Goal: Check status: Check status

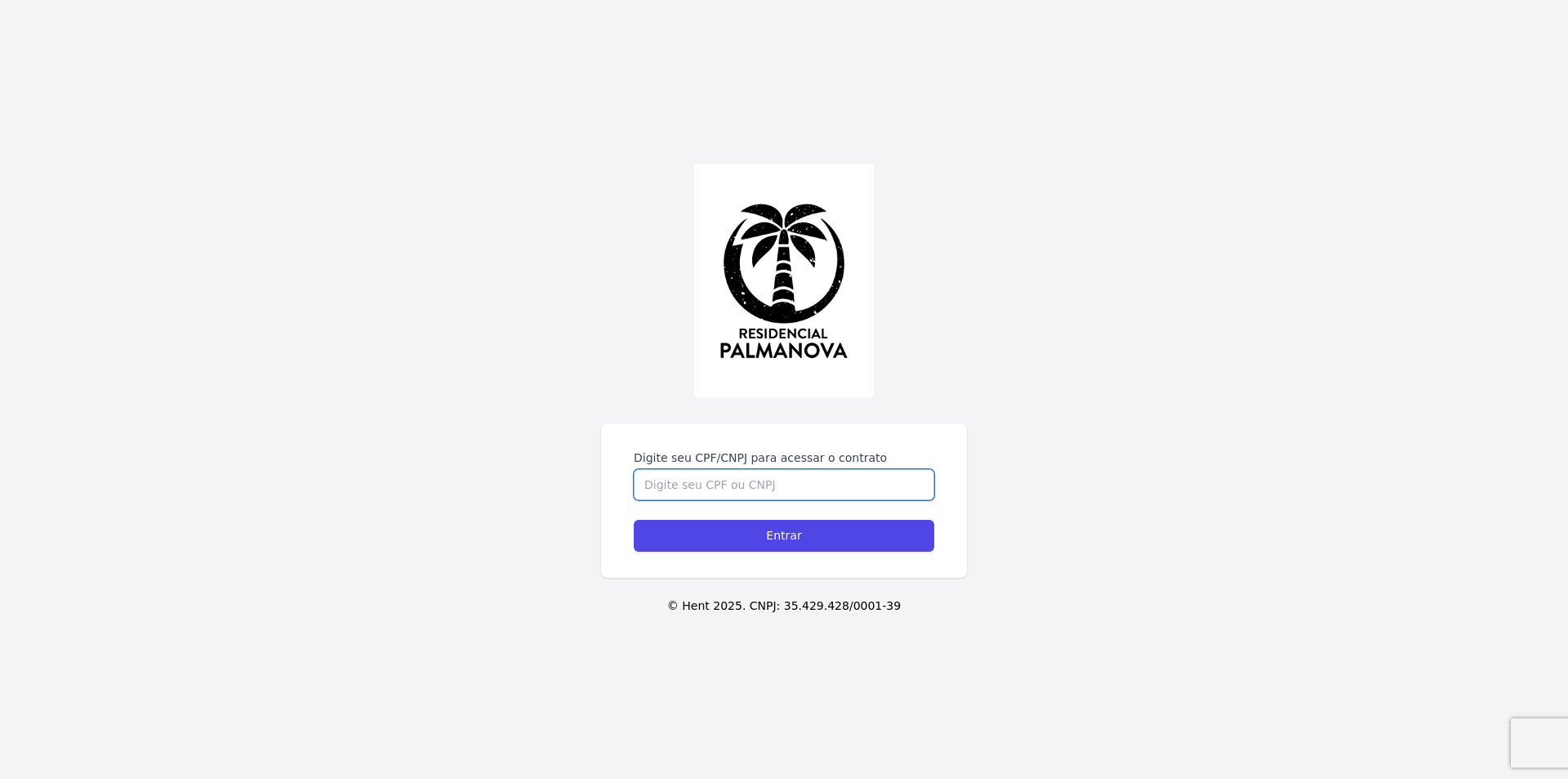
click at [671, 472] on input "Digite seu CPF/CNPJ para acessar o contrato" at bounding box center [784, 484] width 301 height 31
type input "45016545898"
click at [634, 519] on input "Entrar" at bounding box center [784, 535] width 301 height 32
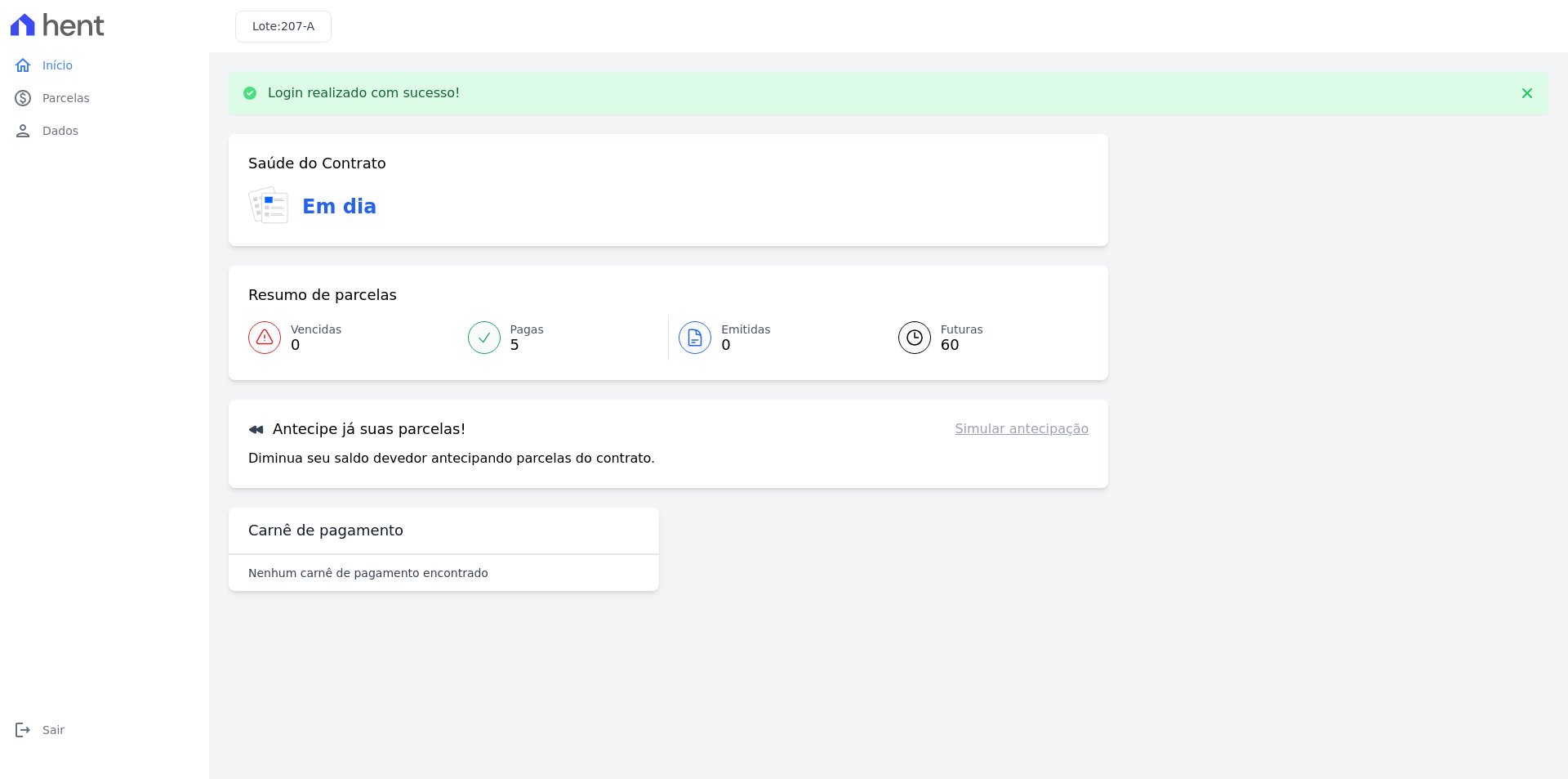
click at [486, 335] on icon at bounding box center [484, 337] width 17 height 17
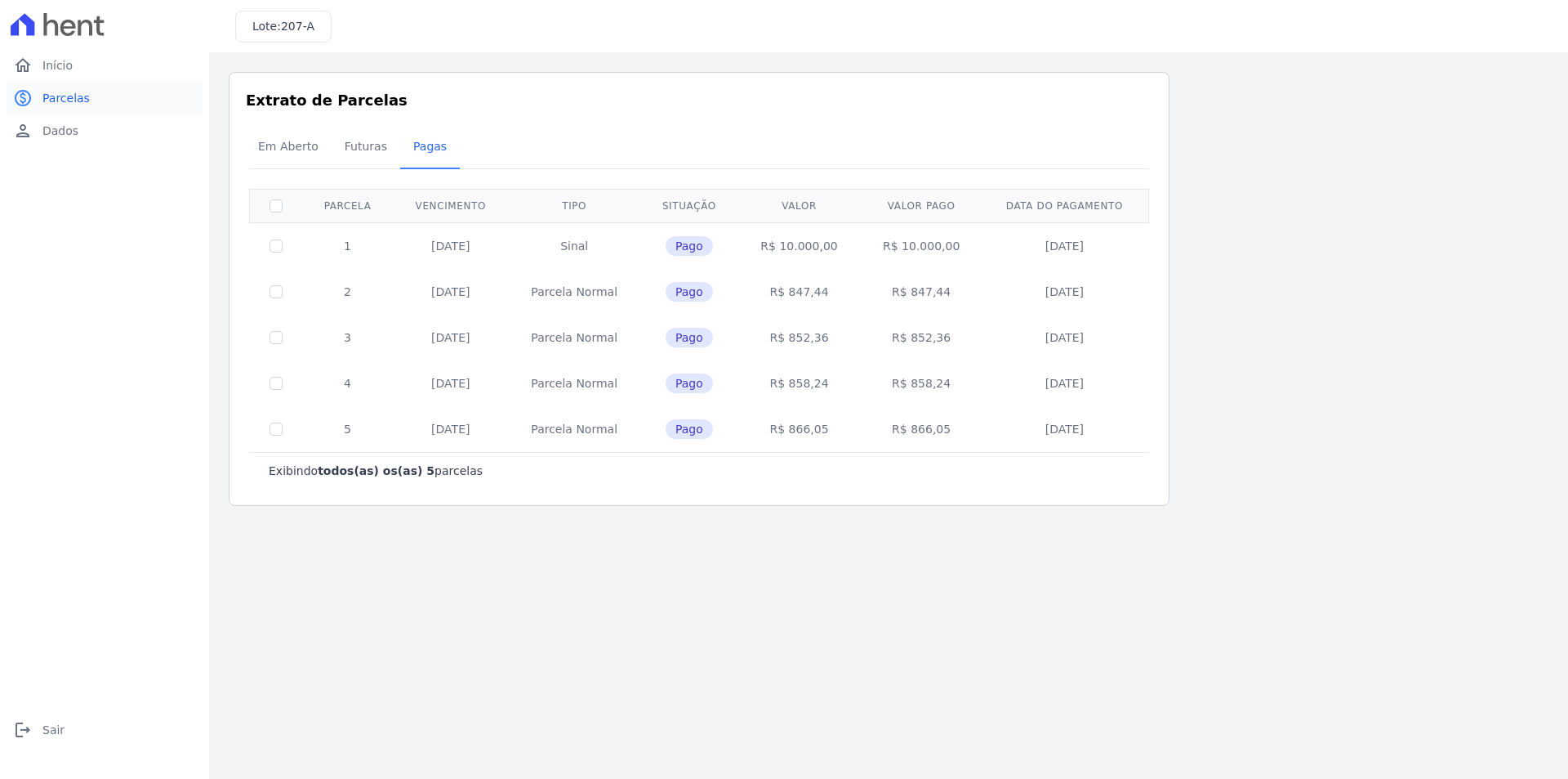
click at [68, 98] on span "Parcelas" at bounding box center [66, 98] width 47 height 17
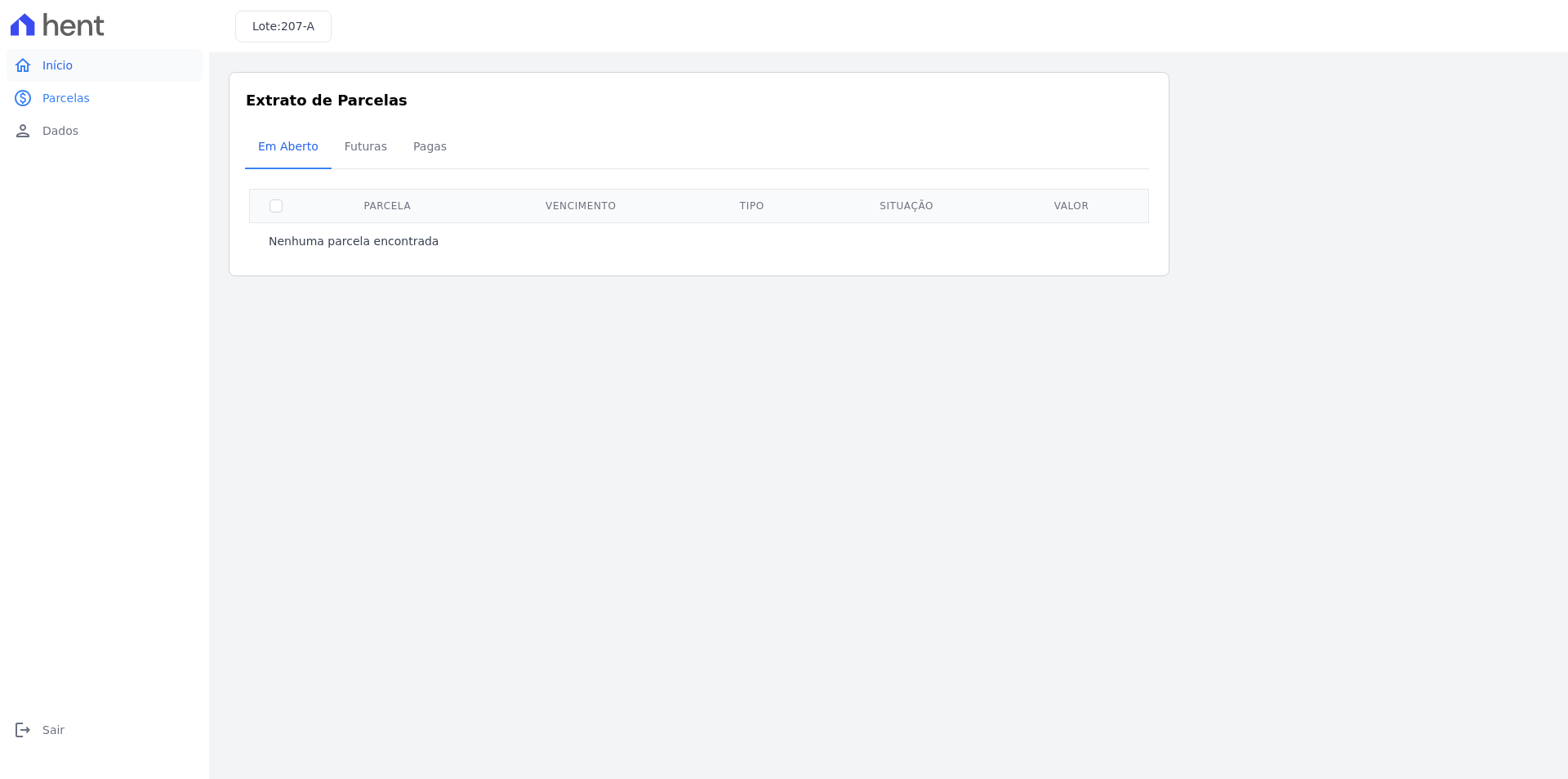
click at [103, 69] on link "home Início" at bounding box center [105, 65] width 196 height 33
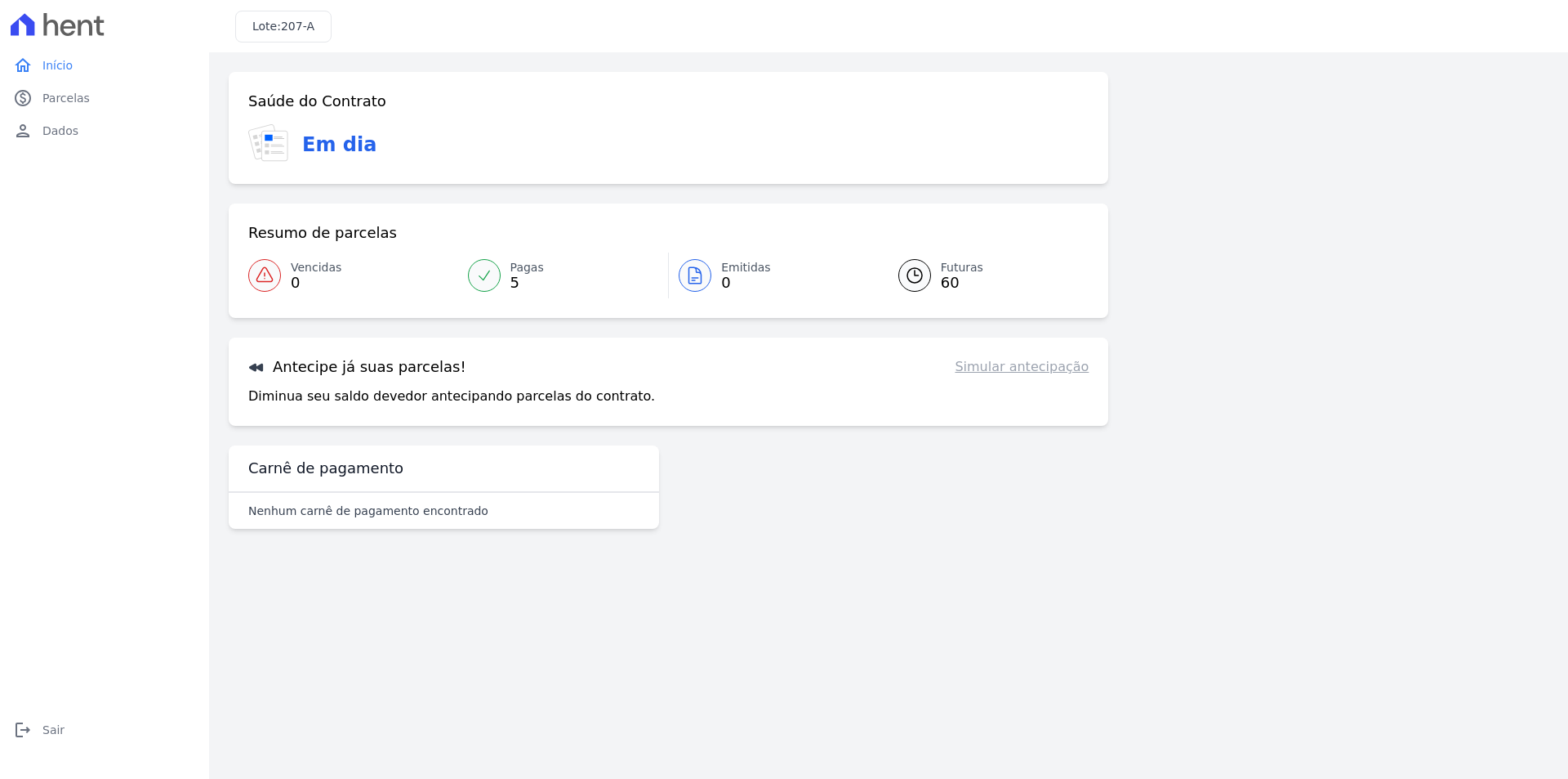
click at [498, 277] on div at bounding box center [484, 275] width 33 height 33
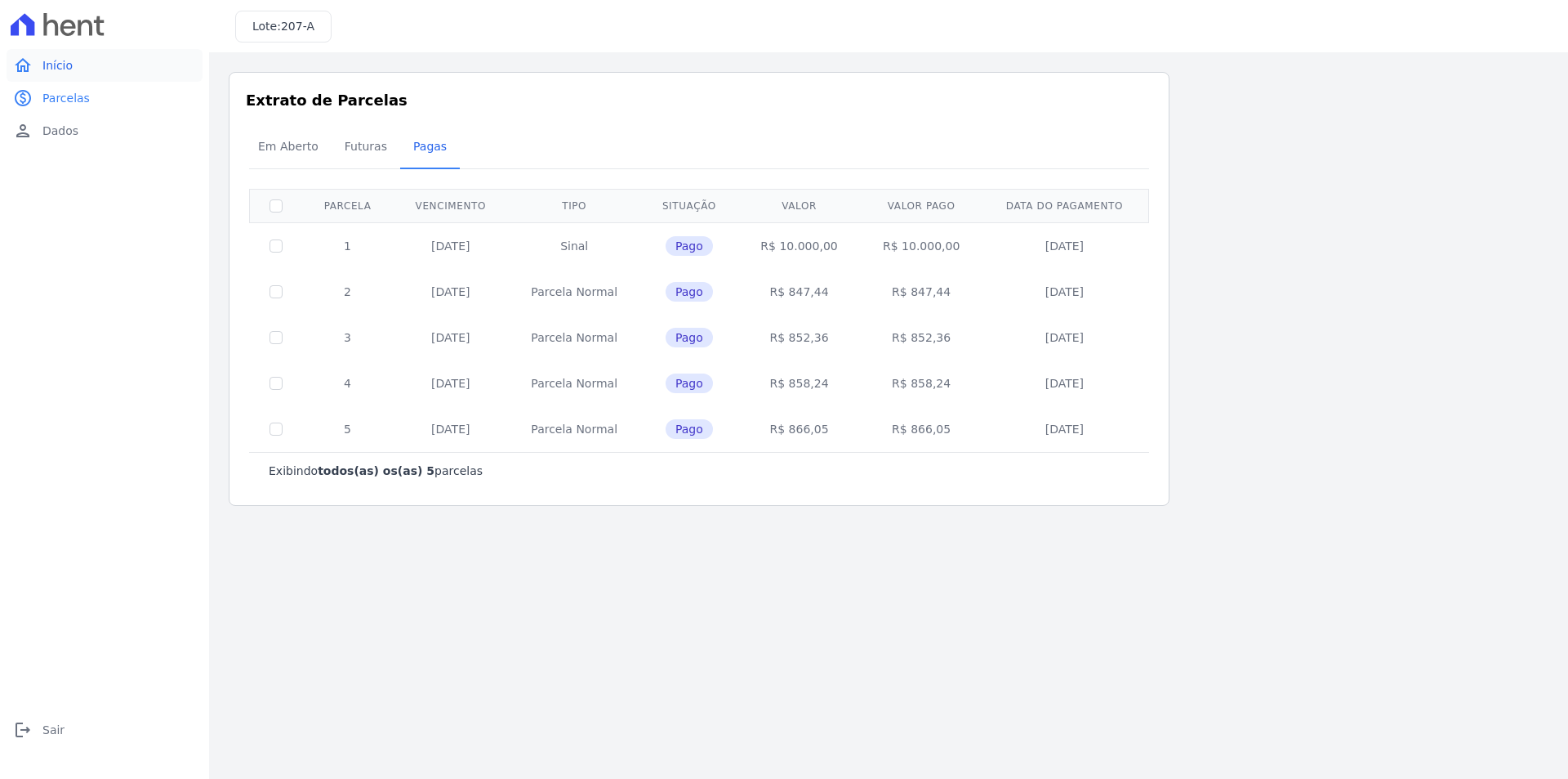
click at [59, 66] on span "Início" at bounding box center [57, 65] width 30 height 17
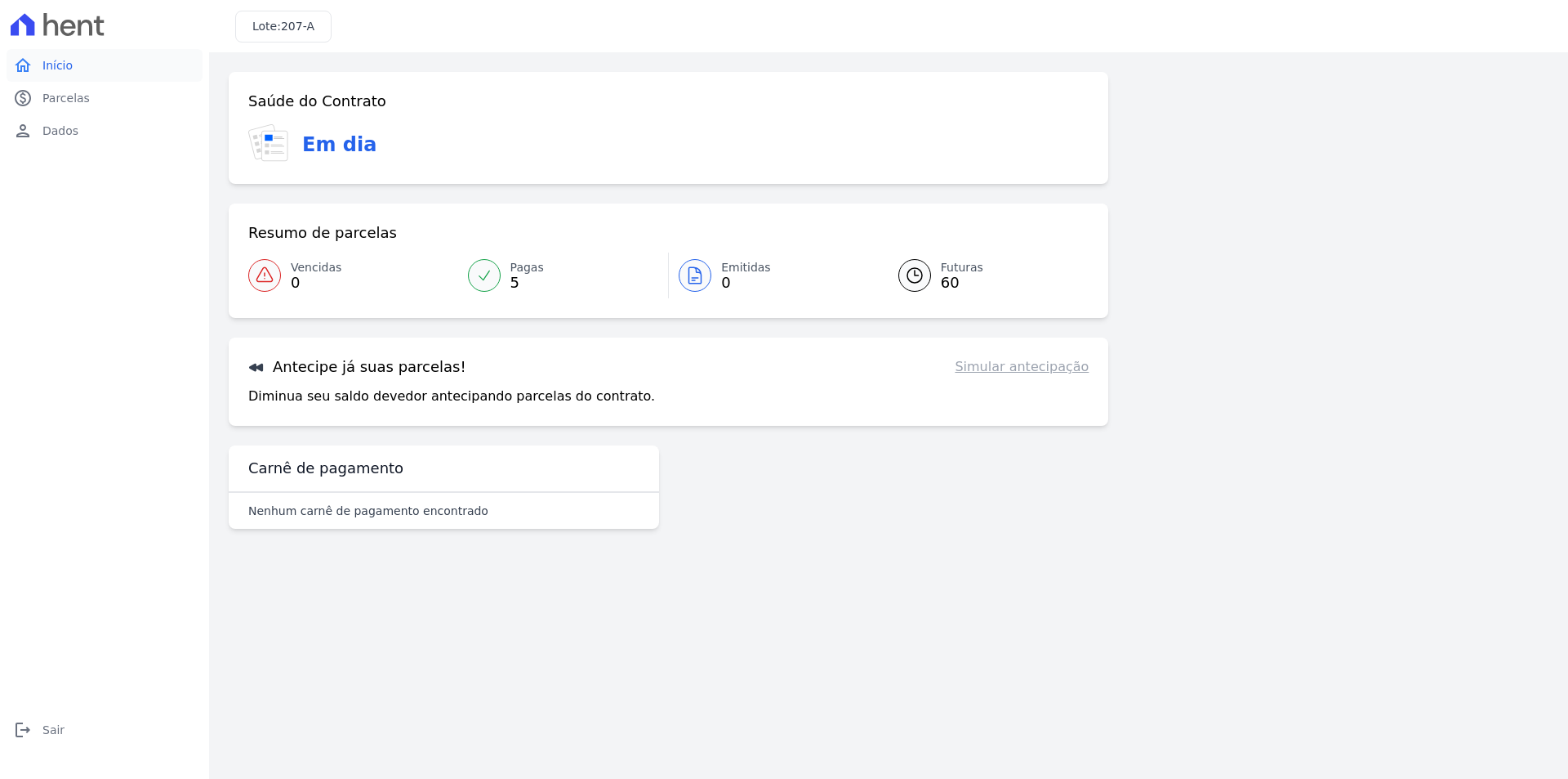
click at [89, 63] on link "home Início" at bounding box center [105, 65] width 196 height 33
click at [59, 70] on span "Início" at bounding box center [57, 65] width 30 height 17
click at [94, 97] on link "paid Parcelas" at bounding box center [105, 98] width 196 height 33
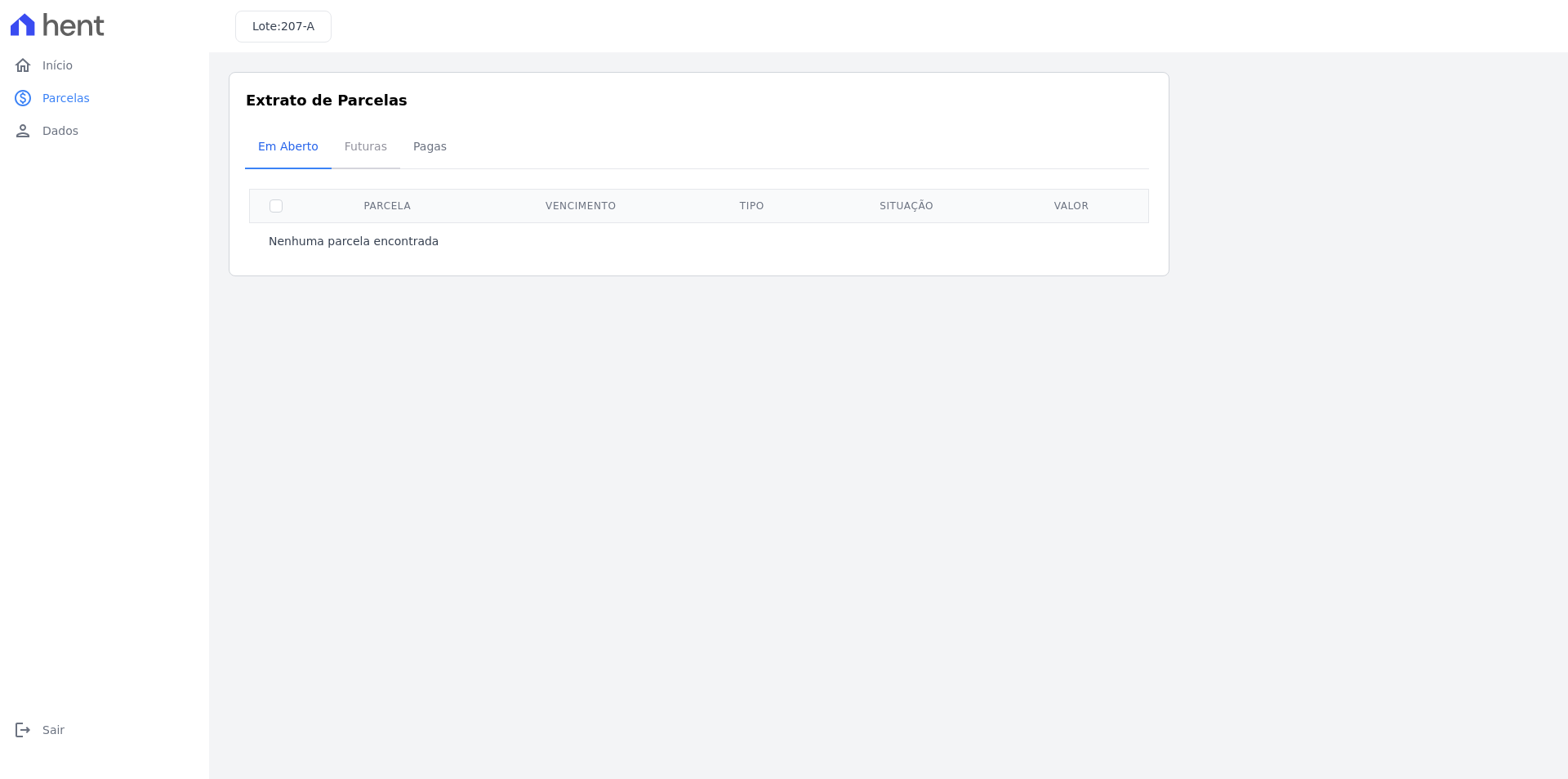
click at [362, 151] on span "Futuras" at bounding box center [365, 146] width 62 height 33
click at [405, 151] on span "Pagas" at bounding box center [429, 146] width 53 height 33
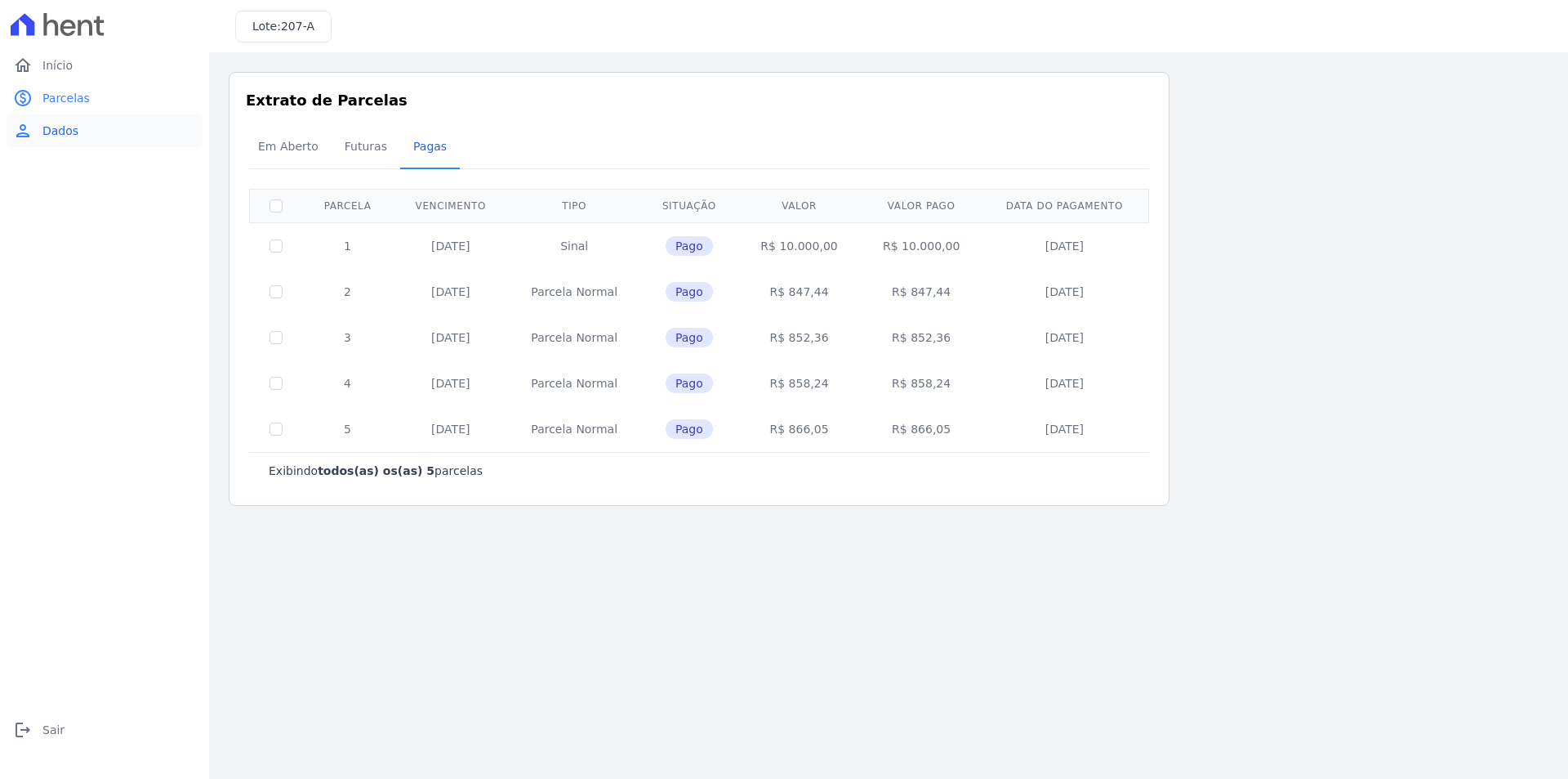
click at [96, 138] on link "person Dados" at bounding box center [105, 131] width 196 height 33
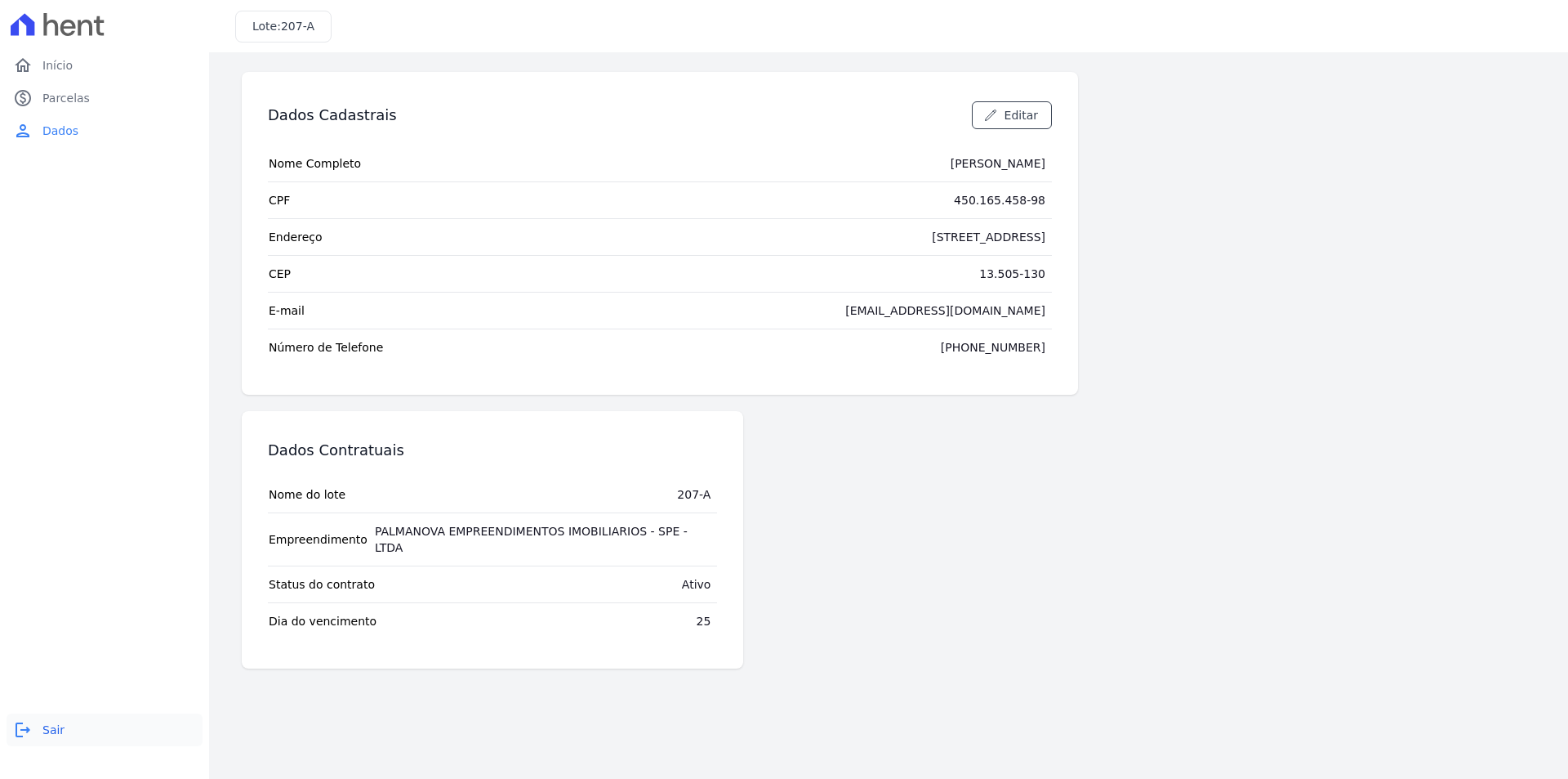
click at [98, 742] on link "logout Sair" at bounding box center [105, 730] width 196 height 33
